Goal: Task Accomplishment & Management: Use online tool/utility

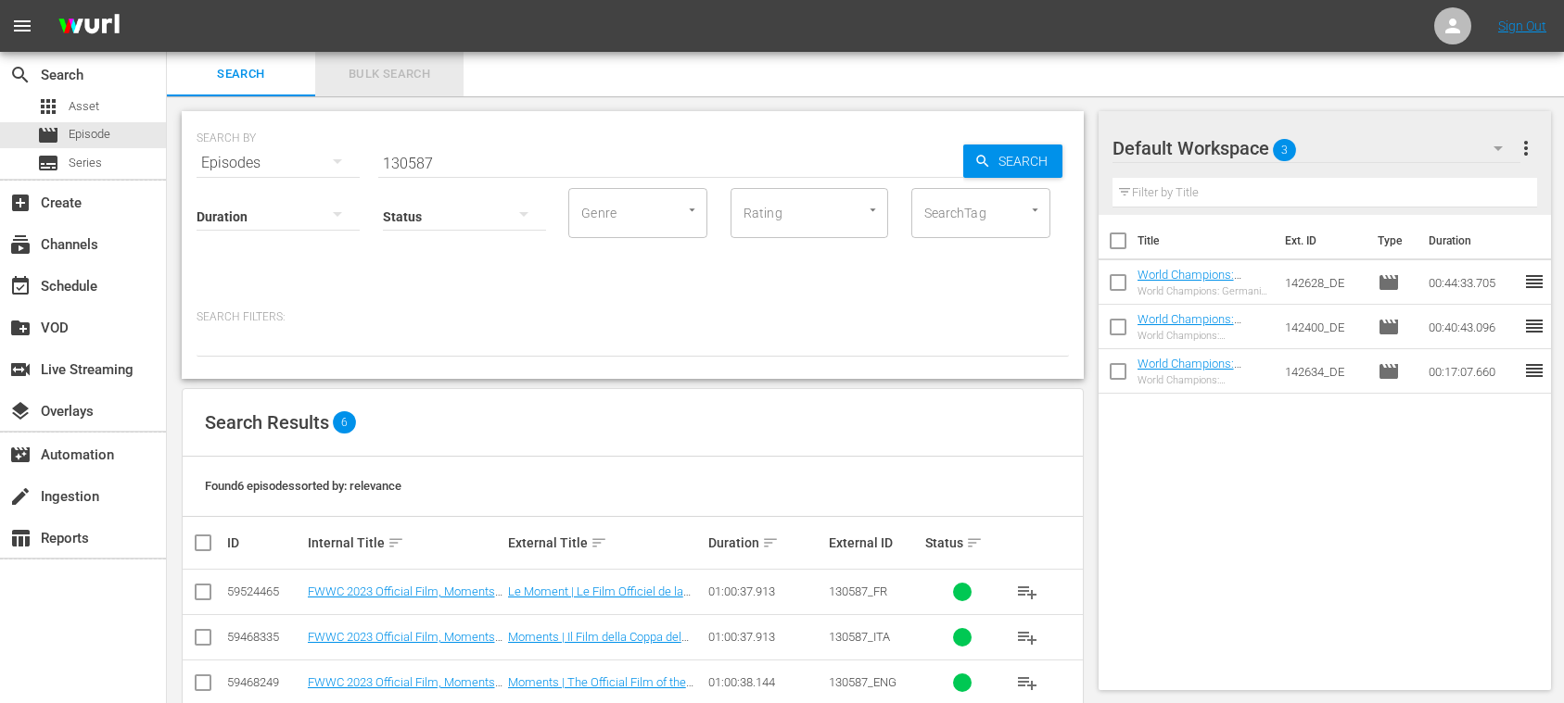
click at [393, 74] on span "Bulk Search" at bounding box center [389, 74] width 126 height 21
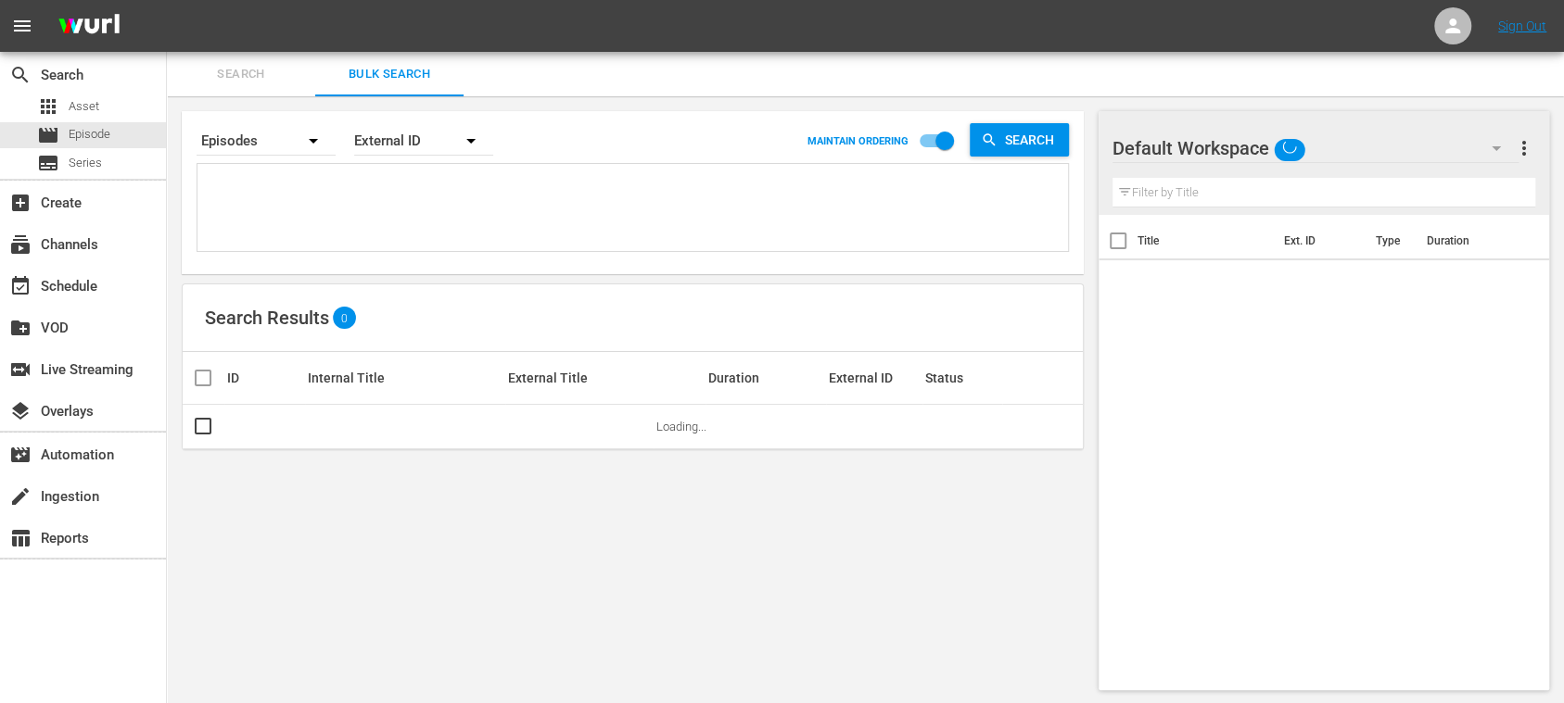
click at [281, 206] on textarea at bounding box center [635, 211] width 866 height 84
paste textarea "142646_DE 142677_DE 142658_DE 142642_DE 142653_DE 142670_DE 142671_DE"
type textarea "142646_DE 142677_DE 142658_DE 142642_DE 142653_DE 142670_DE 142671_DE"
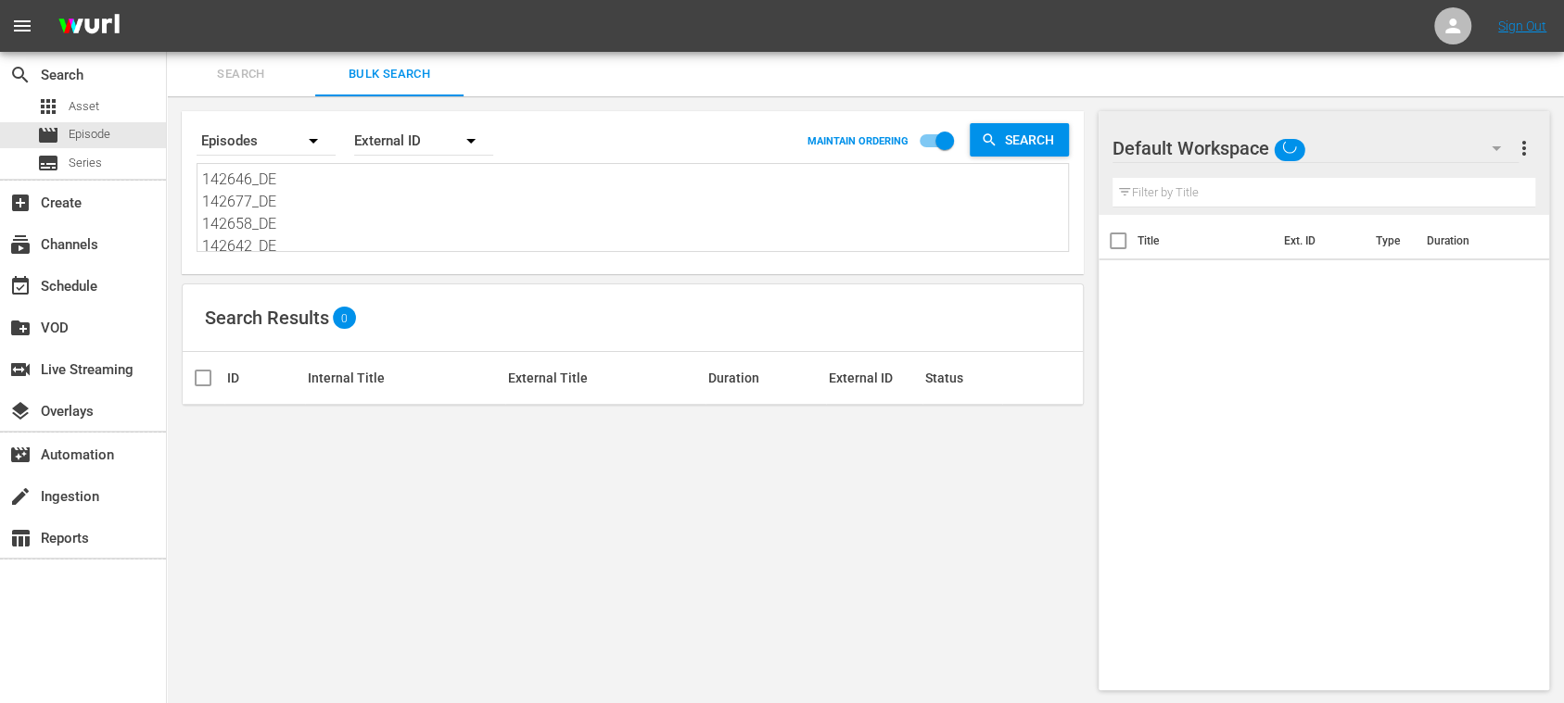
scroll to position [1, 0]
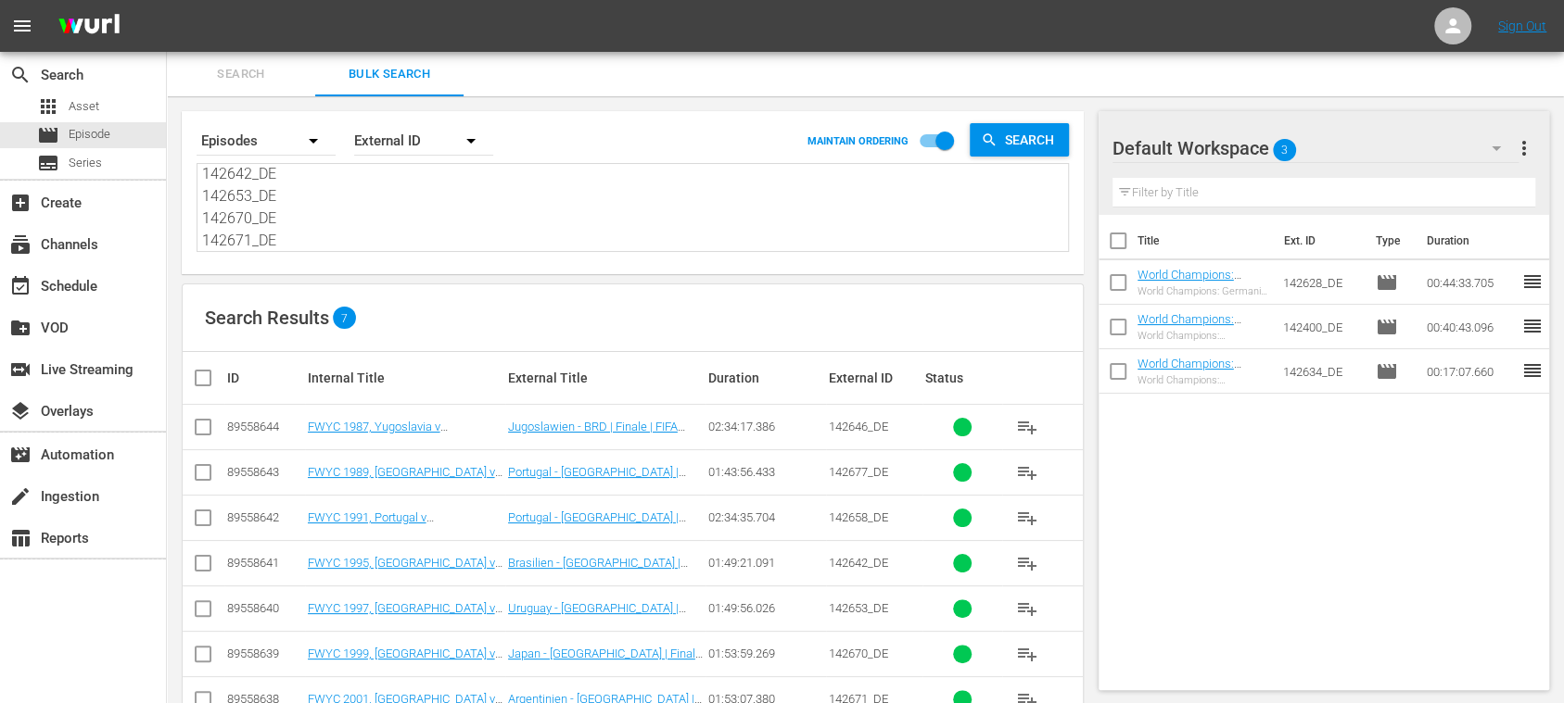
type textarea "142646_DE 142677_DE 142658_DE 142642_DE 142653_DE 142670_DE 142671_DE"
click at [1526, 144] on span "more_vert" at bounding box center [1524, 148] width 22 height 22
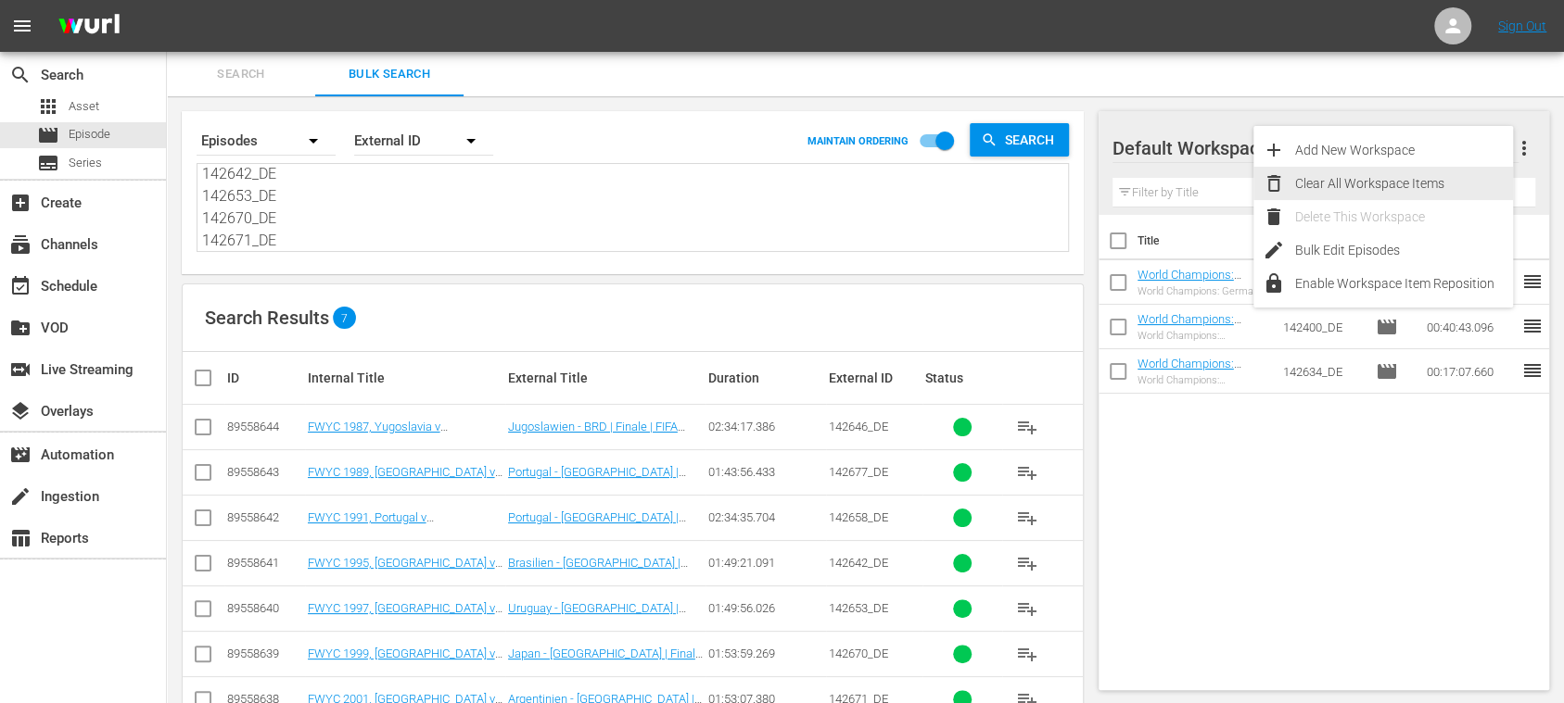
click at [1412, 182] on div "Clear All Workspace Items" at bounding box center [1404, 183] width 218 height 33
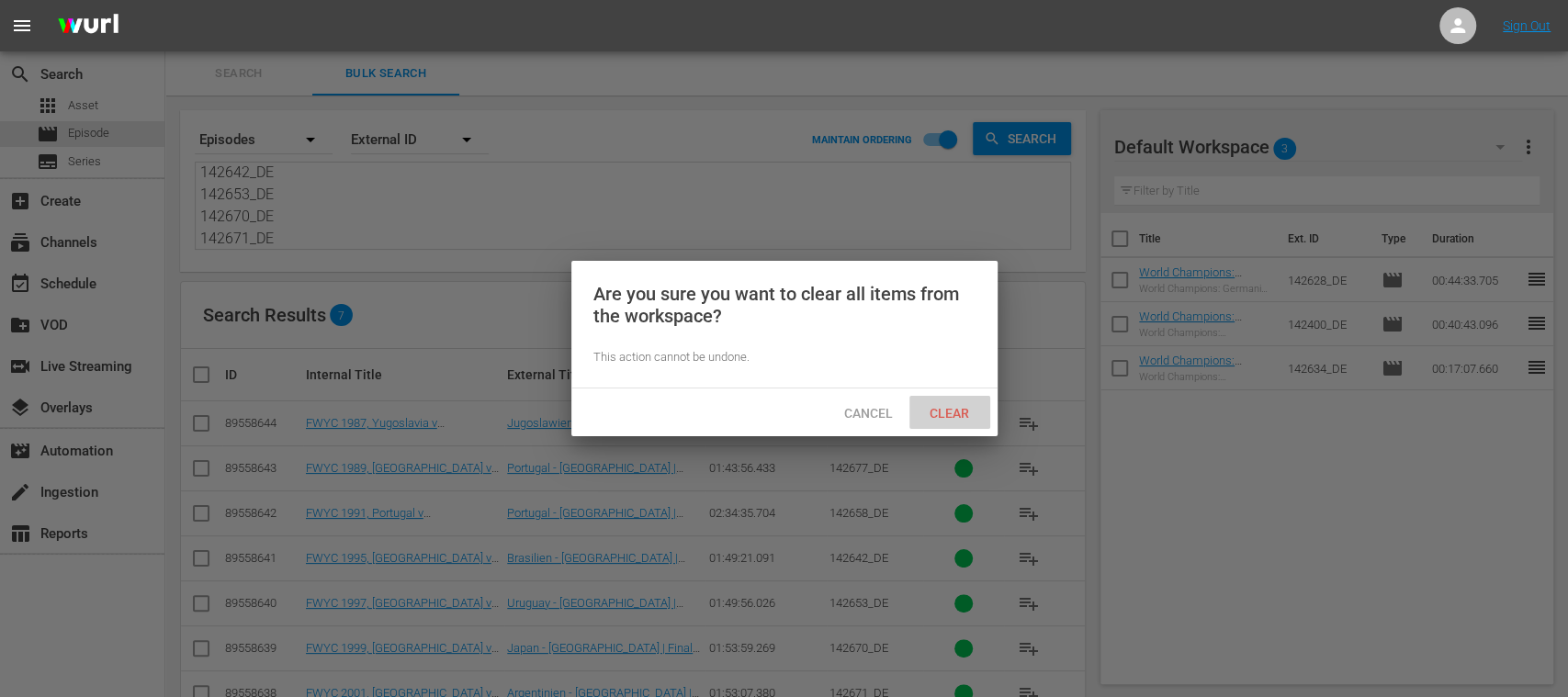
click at [937, 417] on span "Clear" at bounding box center [950, 413] width 69 height 15
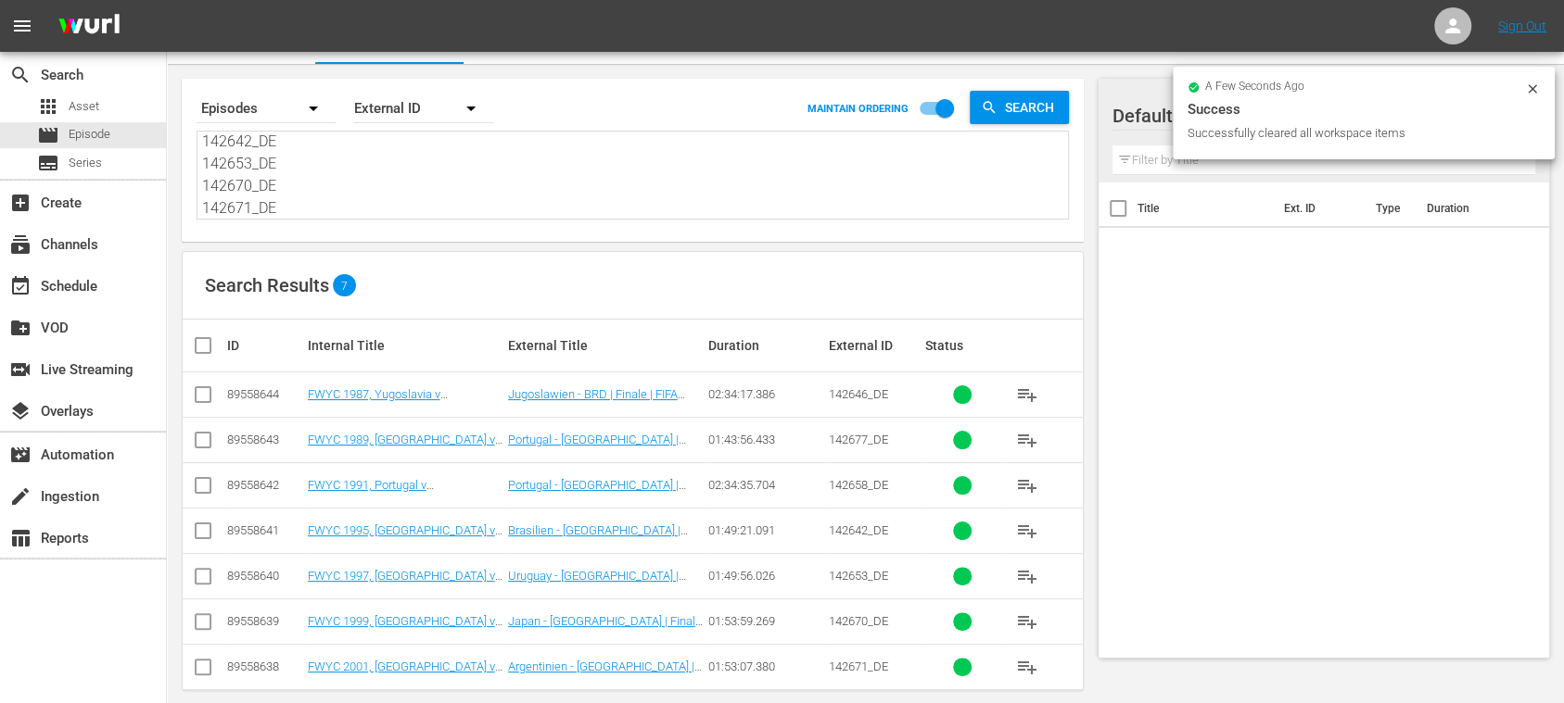
scroll to position [50, 0]
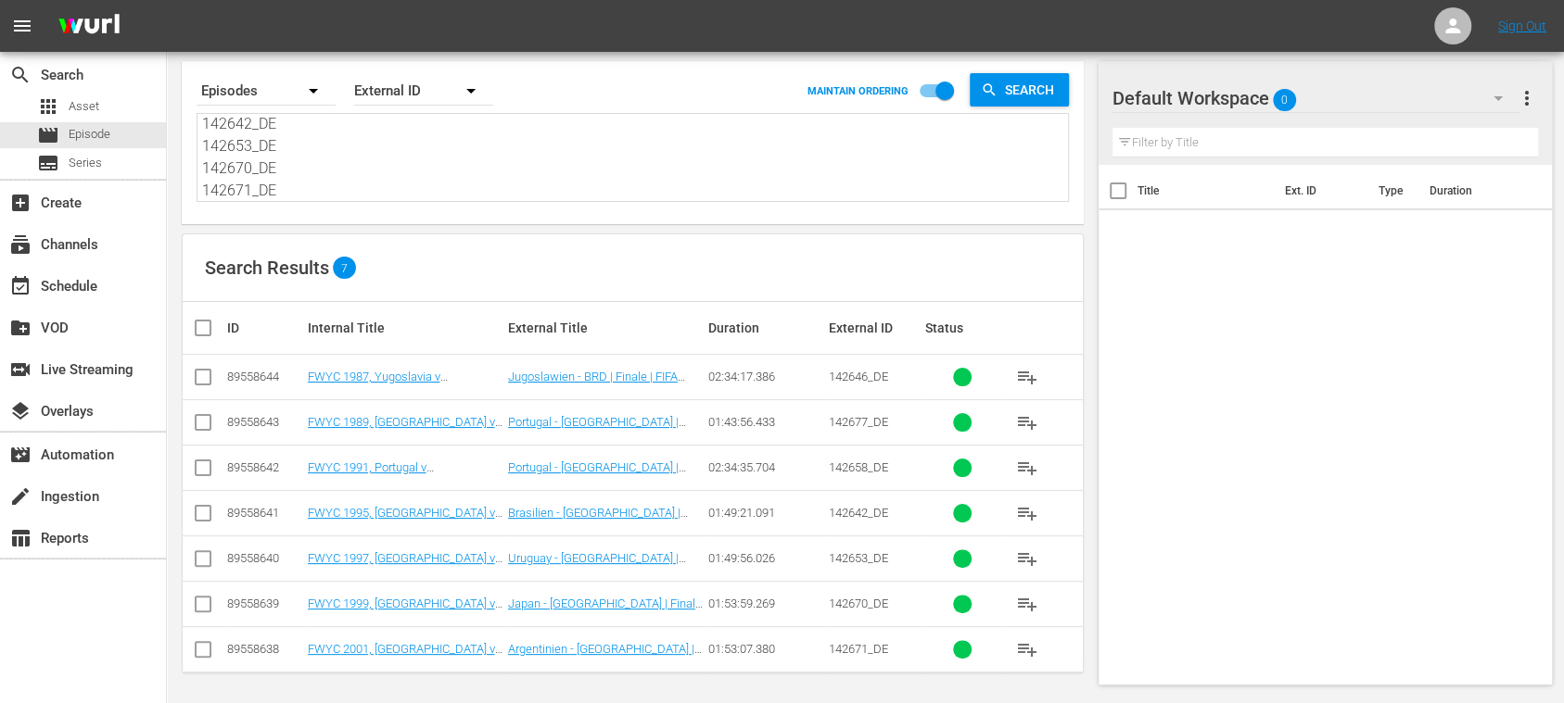
click at [205, 324] on input "checkbox" at bounding box center [210, 328] width 37 height 22
checkbox input "true"
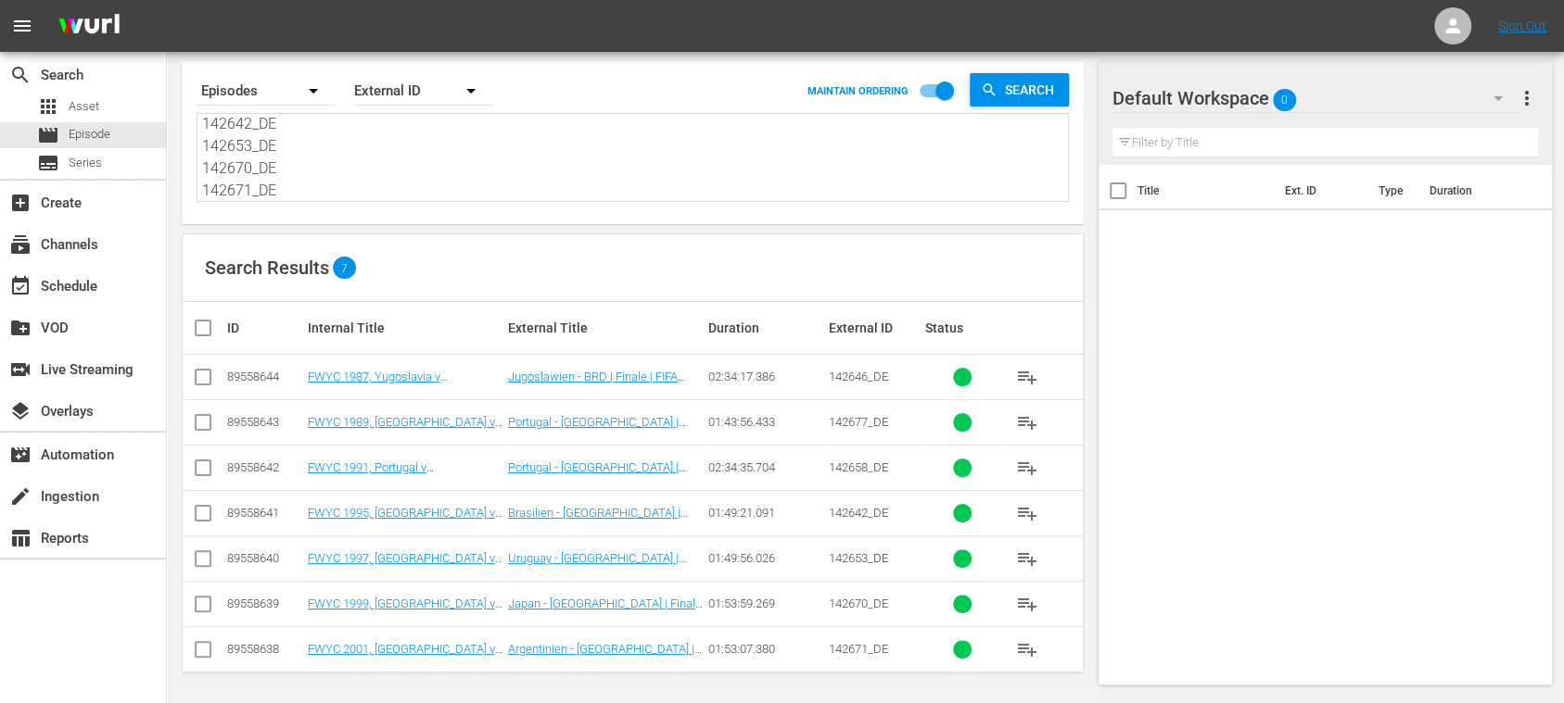
checkbox input "true"
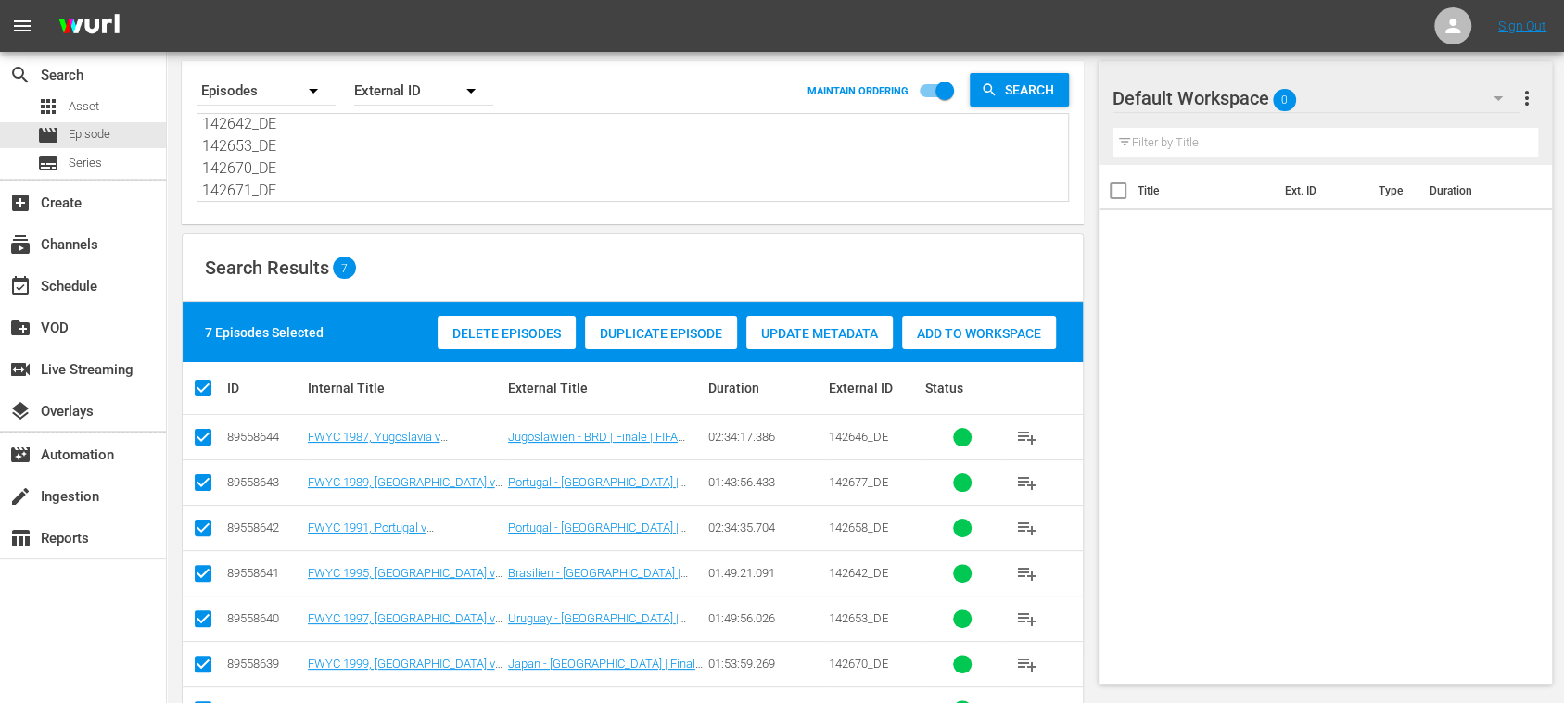
click at [523, 339] on span "Delete Episodes" at bounding box center [506, 333] width 138 height 15
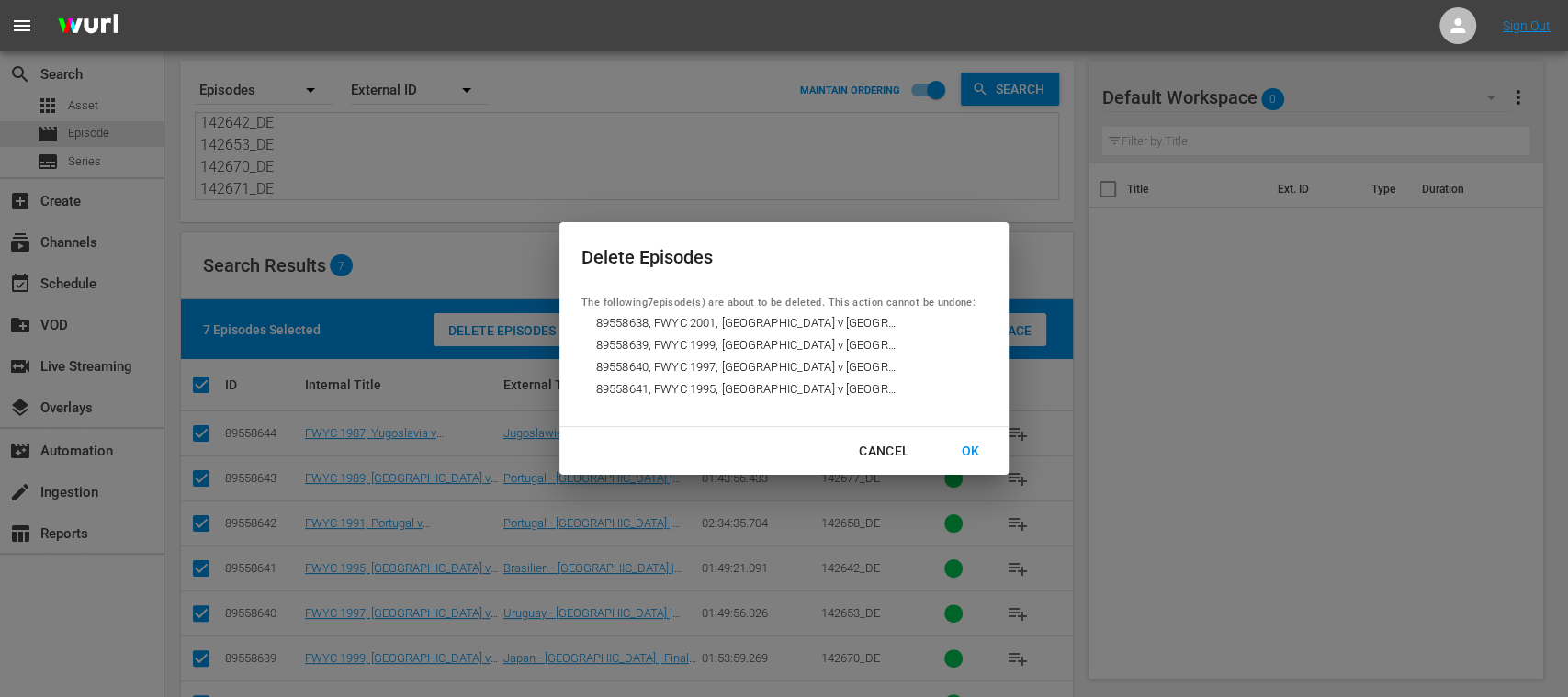
click at [974, 445] on div "OK" at bounding box center [970, 451] width 48 height 23
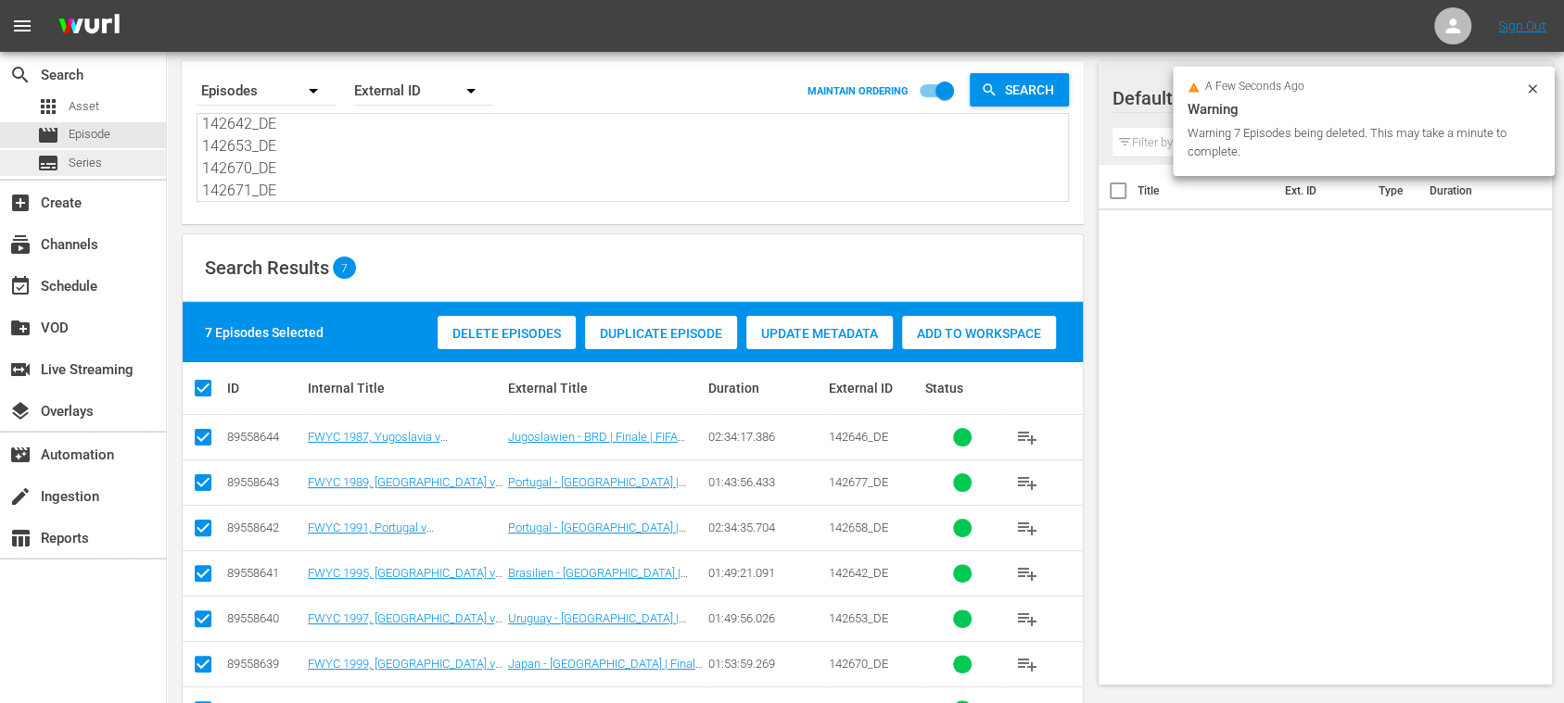
click at [89, 162] on span "Series" at bounding box center [85, 163] width 33 height 19
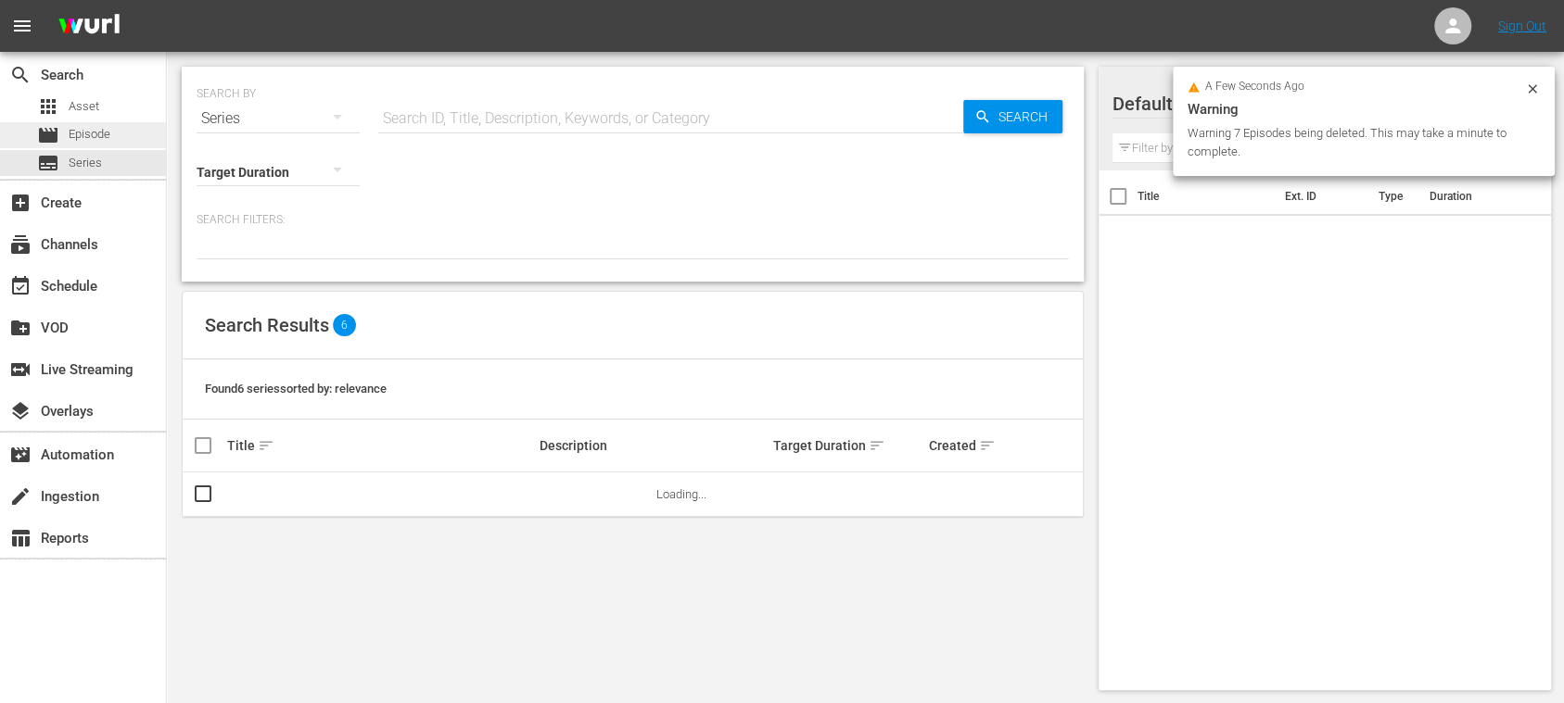
click at [100, 136] on span "Episode" at bounding box center [90, 134] width 42 height 19
